Goal: Subscribe to service/newsletter

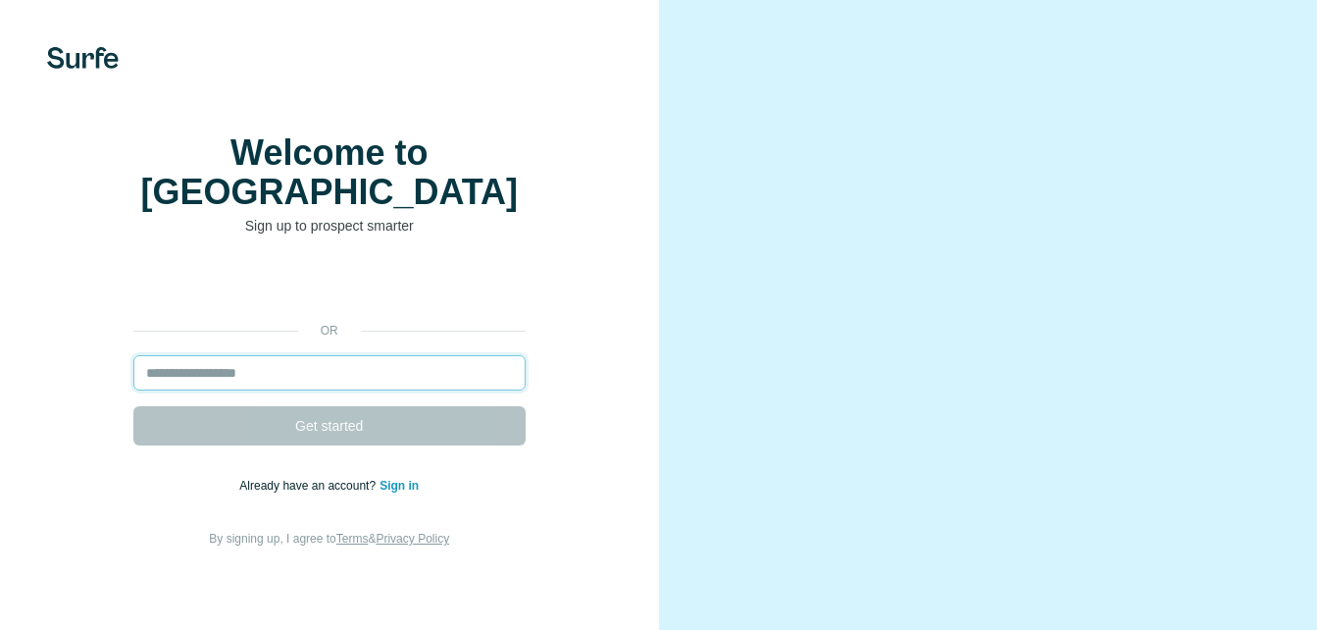
click at [201, 361] on input "email" at bounding box center [329, 372] width 392 height 35
type input "**********"
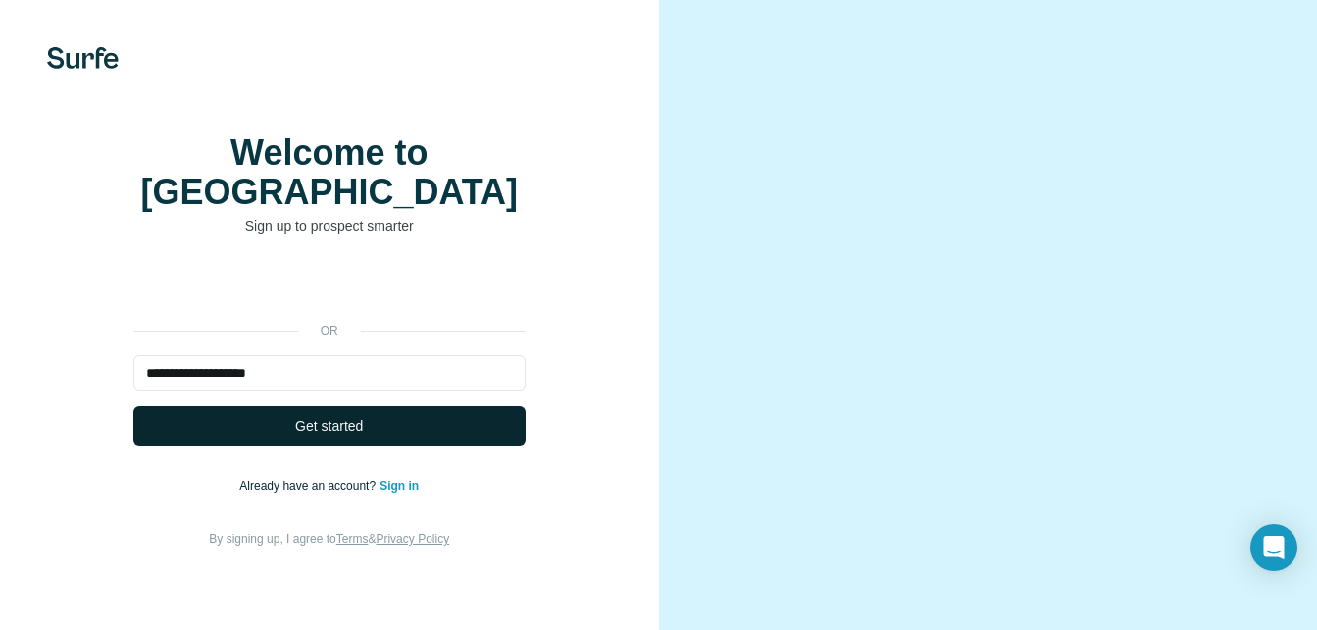
click at [375, 411] on button "Get started" at bounding box center [329, 425] width 392 height 39
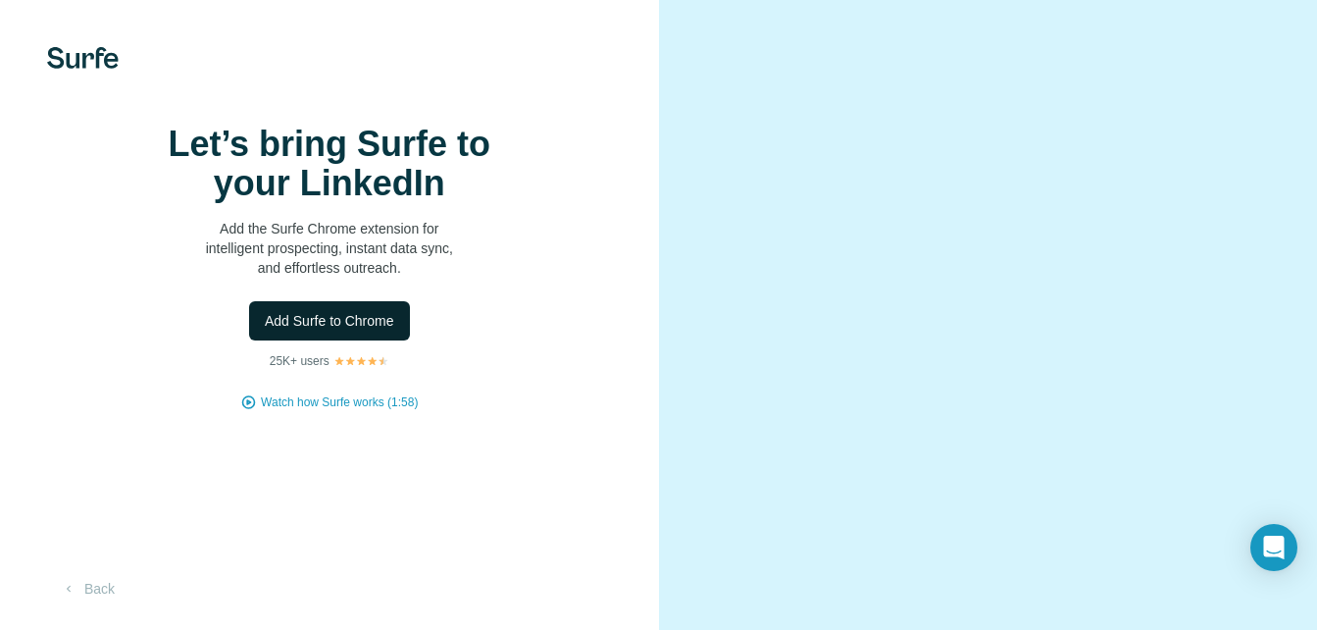
click at [368, 330] on span "Add Surfe to Chrome" at bounding box center [329, 321] width 129 height 20
click at [393, 340] on button "Add Surfe to Chrome" at bounding box center [329, 320] width 161 height 39
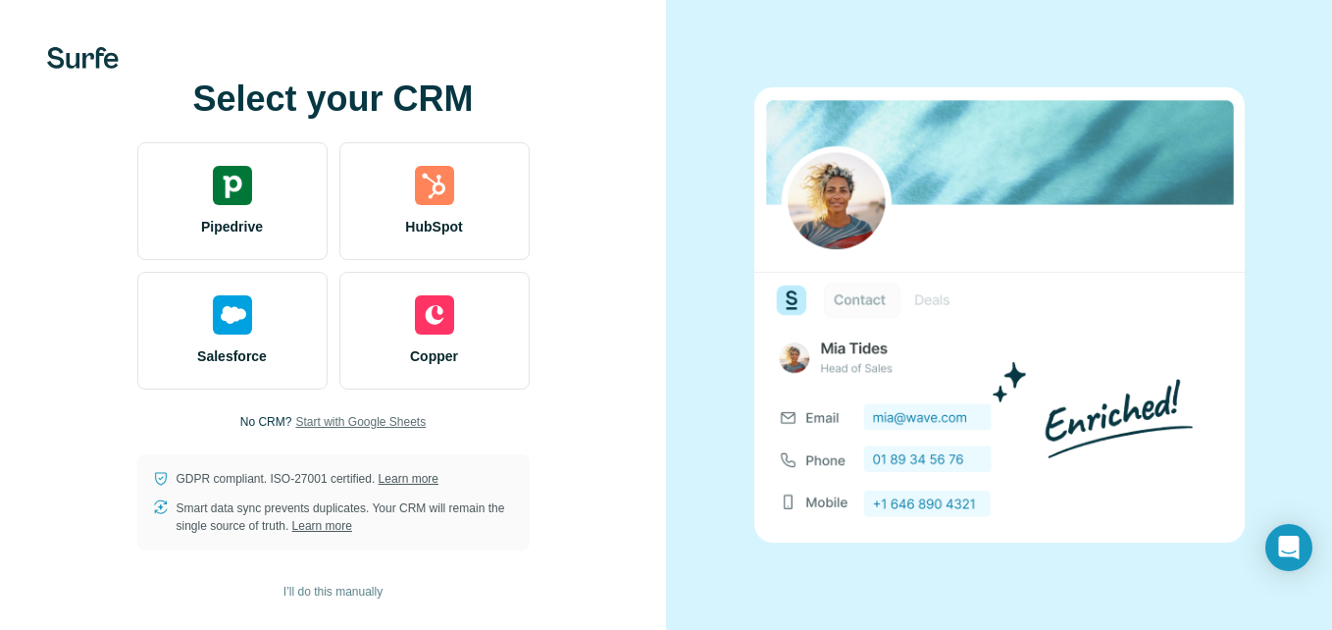
click at [323, 423] on span "Start with Google Sheets" at bounding box center [360, 422] width 130 height 18
